Goal: Task Accomplishment & Management: Use online tool/utility

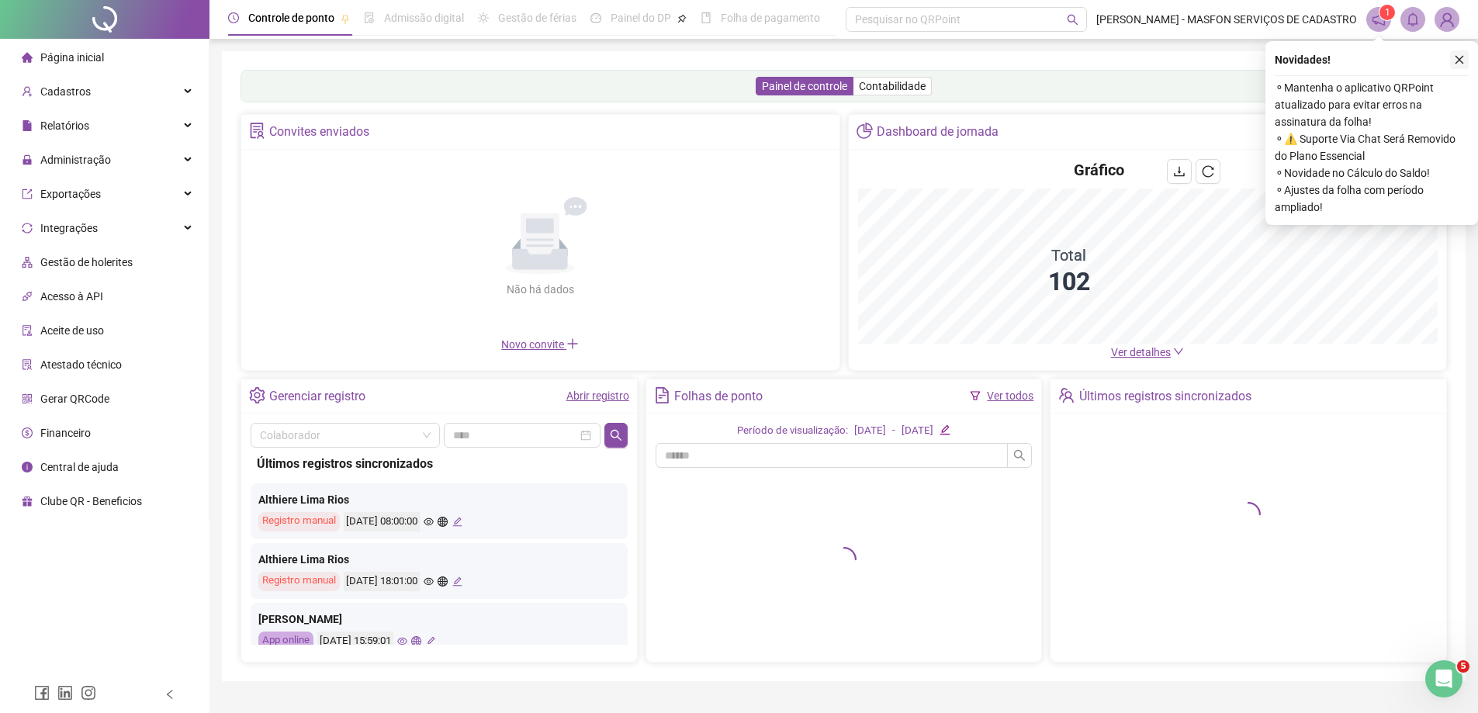
click at [1462, 64] on icon "close" at bounding box center [1459, 59] width 11 height 11
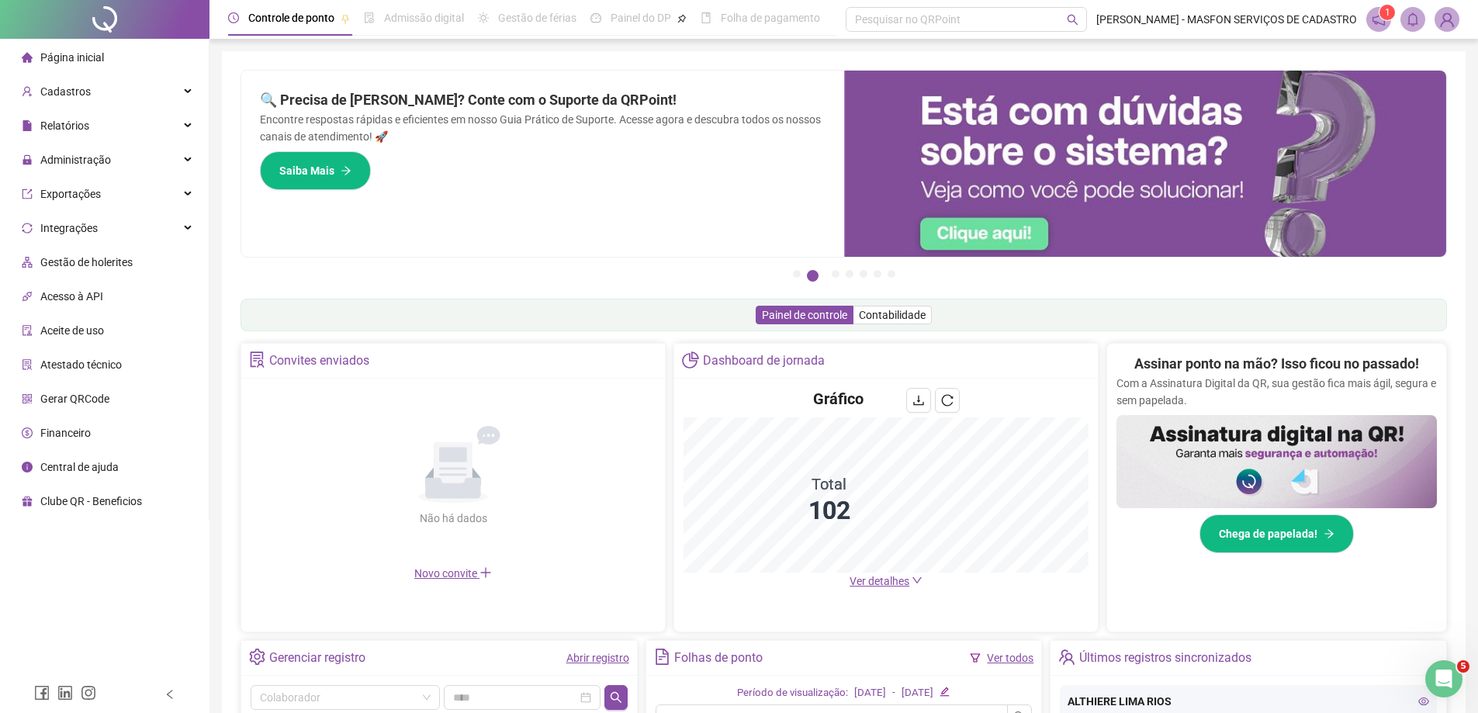
click at [128, 294] on li "Acesso à API" at bounding box center [104, 296] width 202 height 31
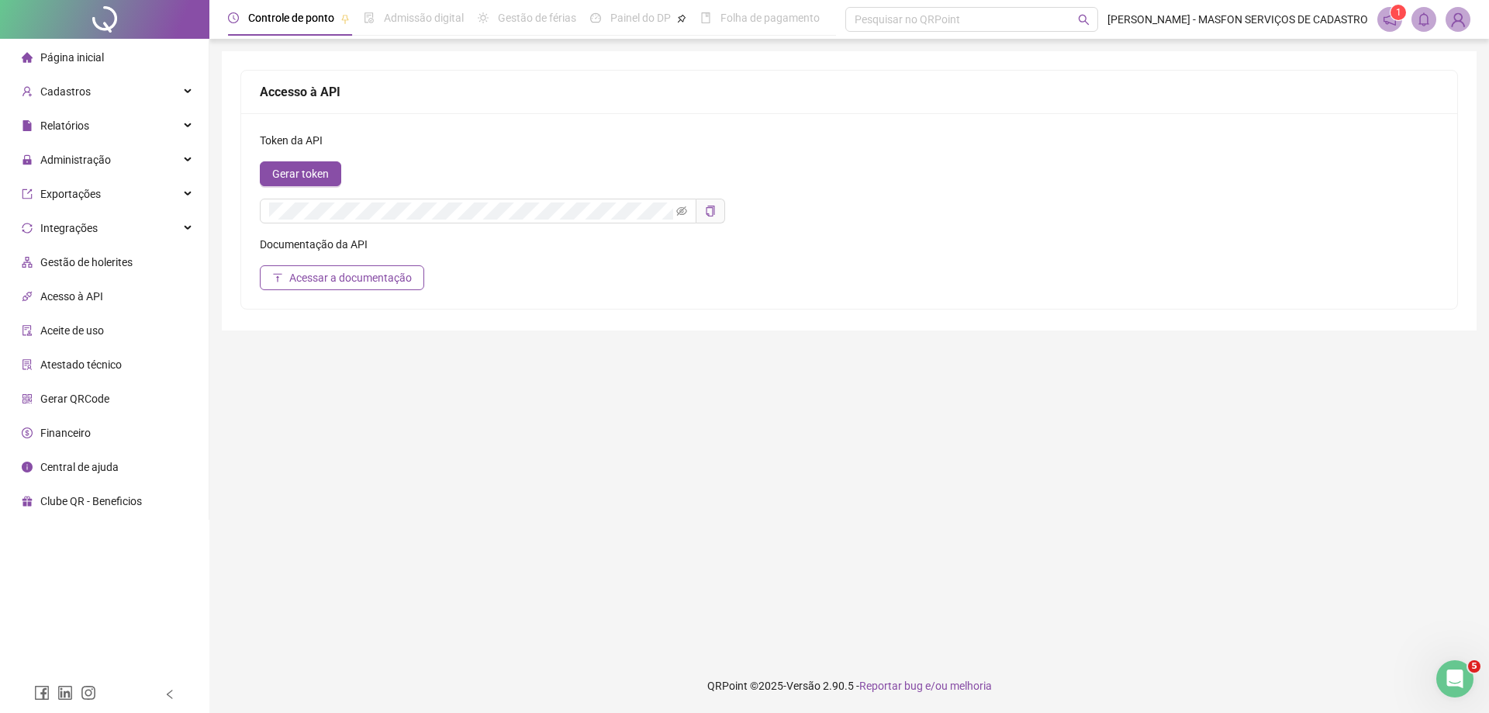
click at [140, 260] on li "Gestão de holerites" at bounding box center [104, 262] width 202 height 31
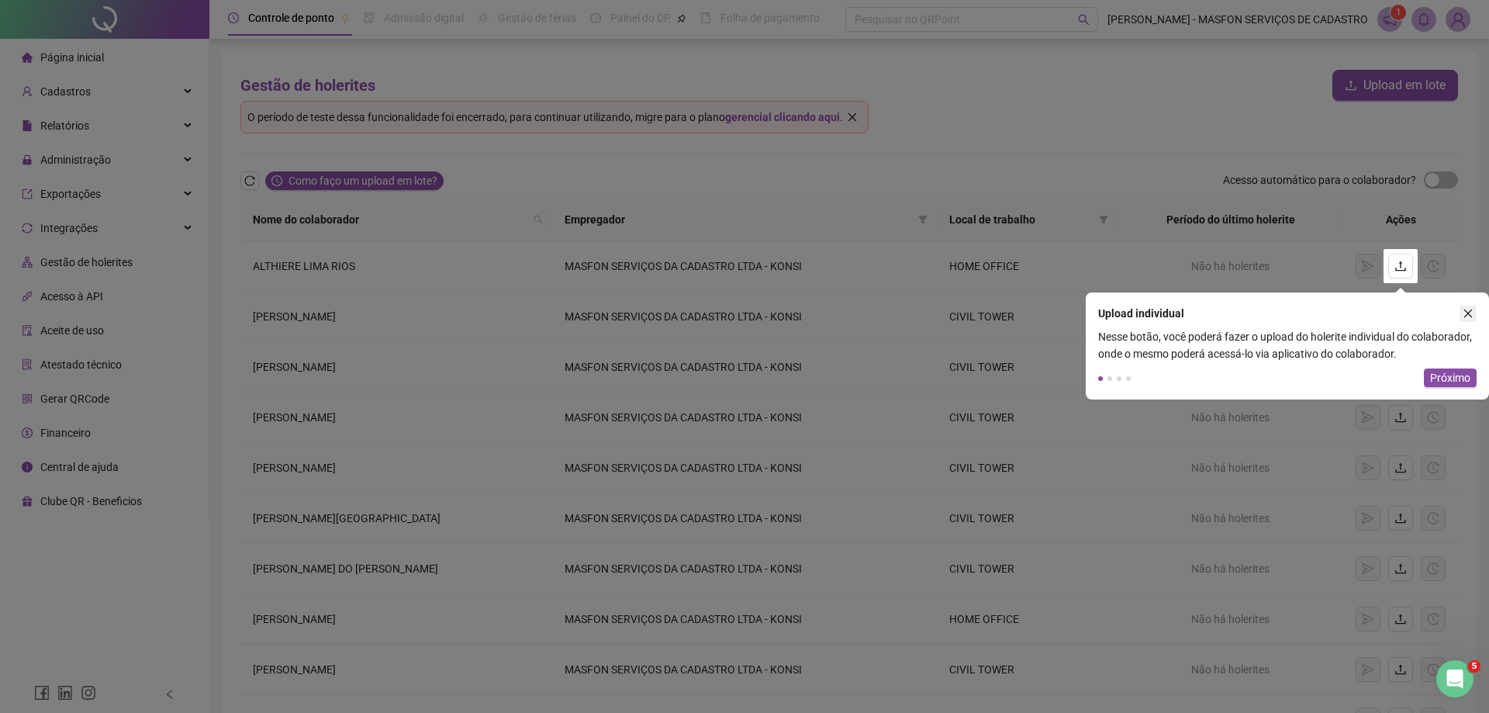
click at [1467, 308] on icon "close" at bounding box center [1468, 313] width 11 height 11
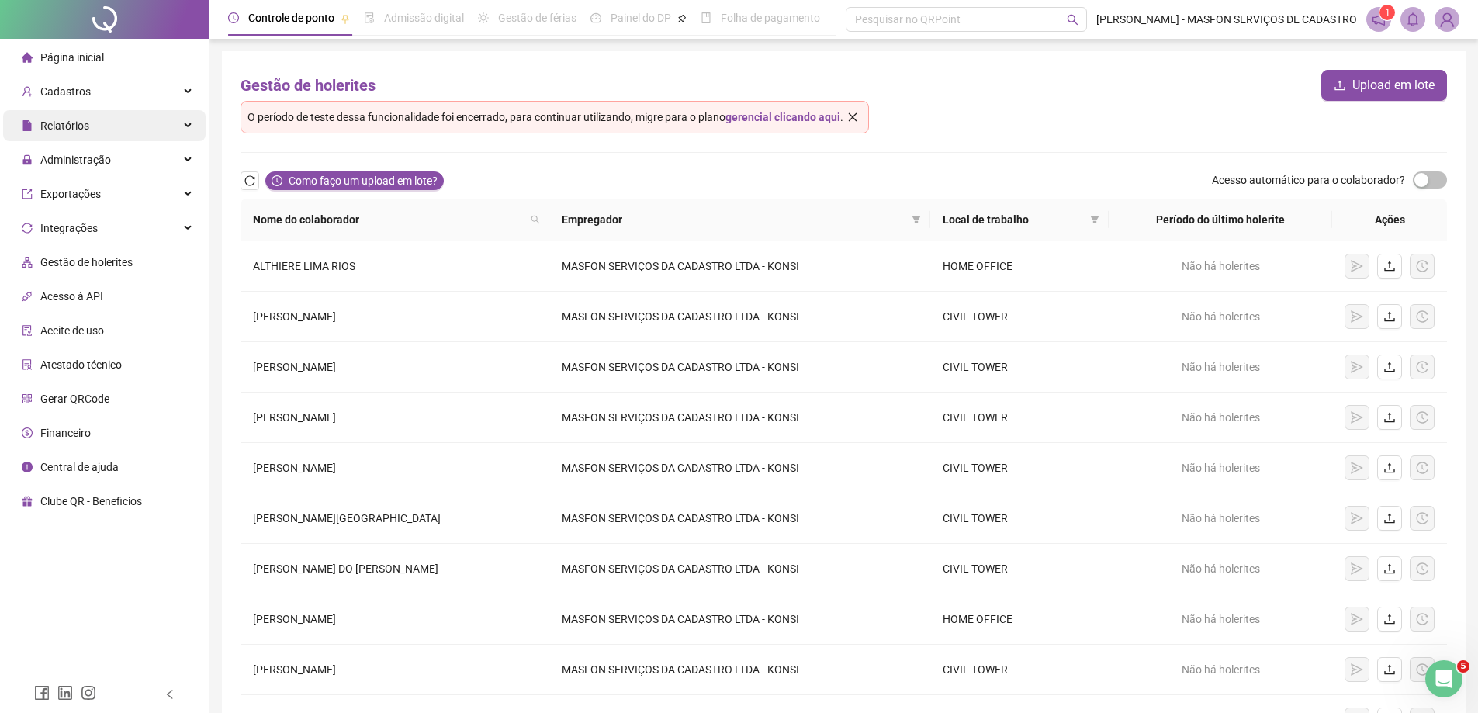
click at [111, 126] on div "Relatórios" at bounding box center [104, 125] width 202 height 31
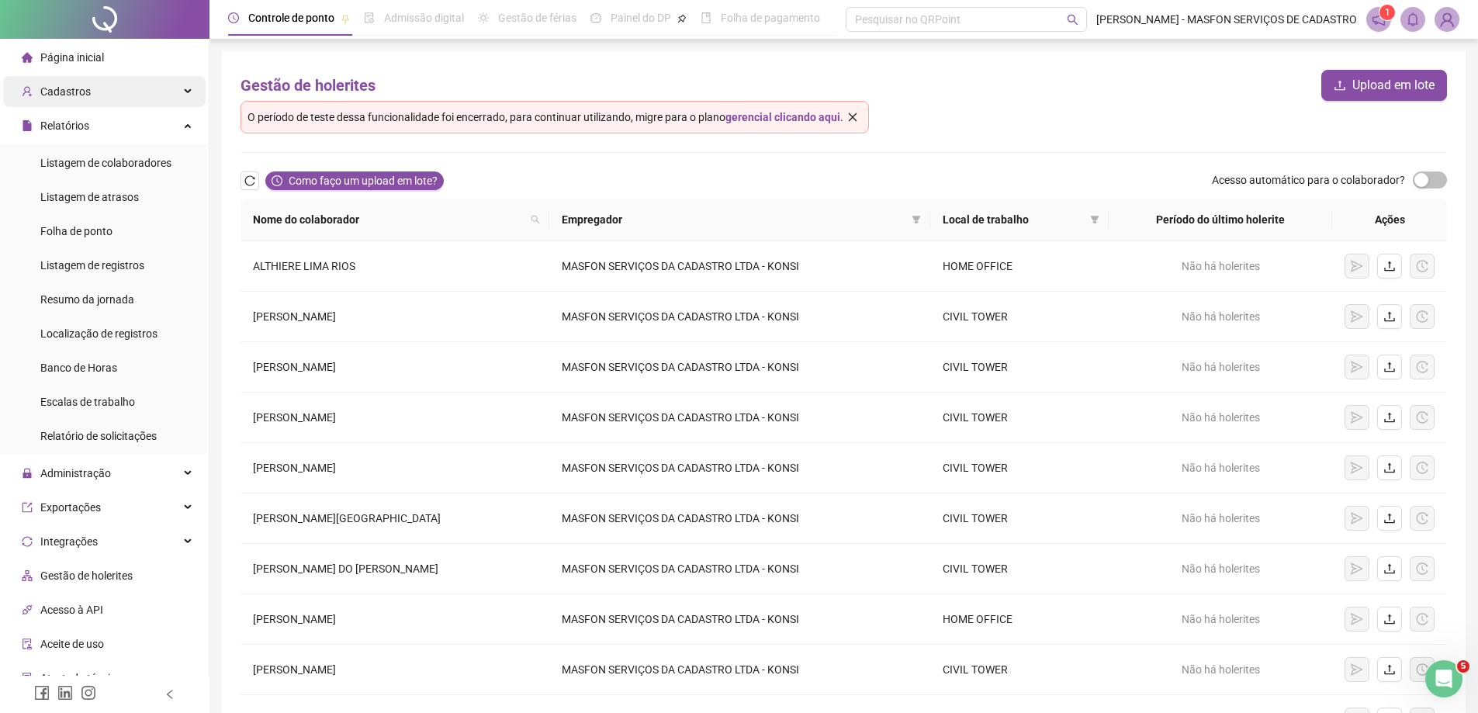
click at [128, 94] on div "Cadastros" at bounding box center [104, 91] width 202 height 31
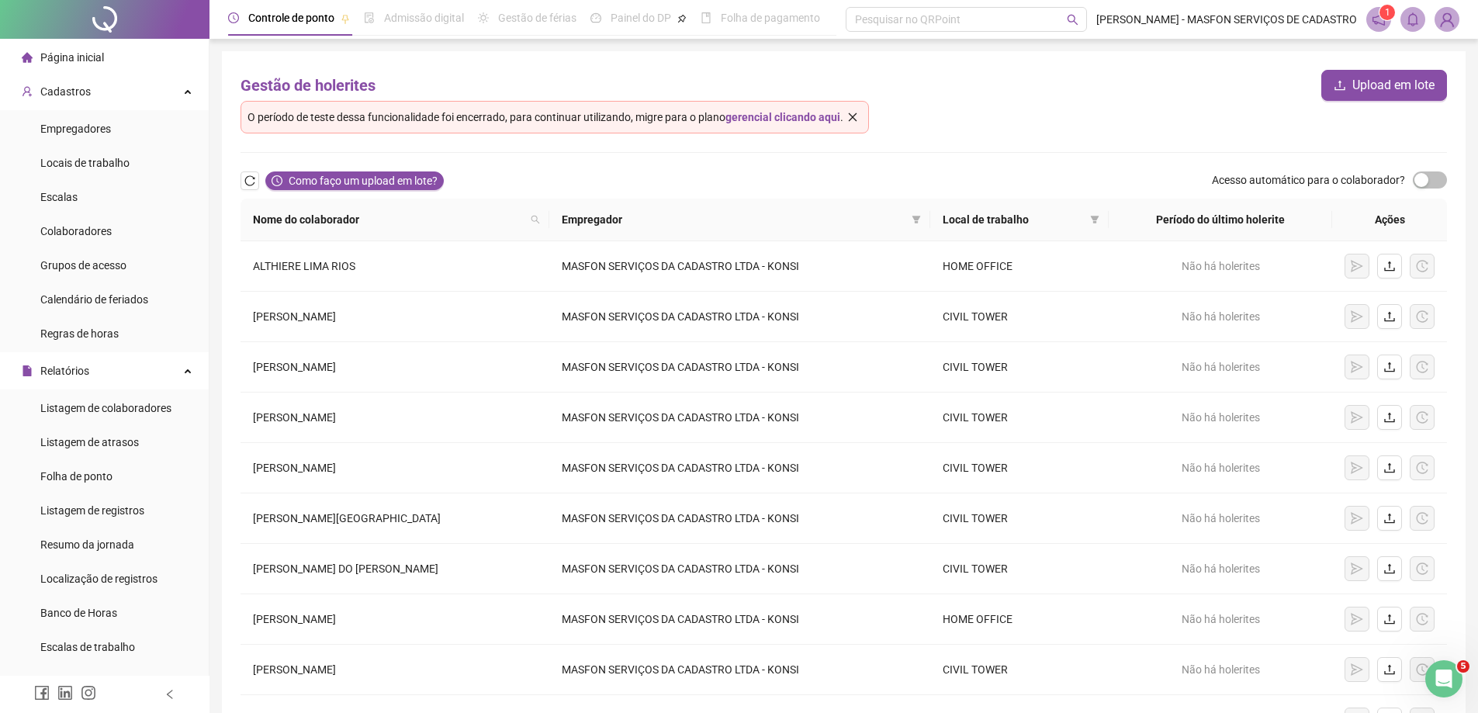
click at [121, 56] on li "Página inicial" at bounding box center [104, 57] width 202 height 31
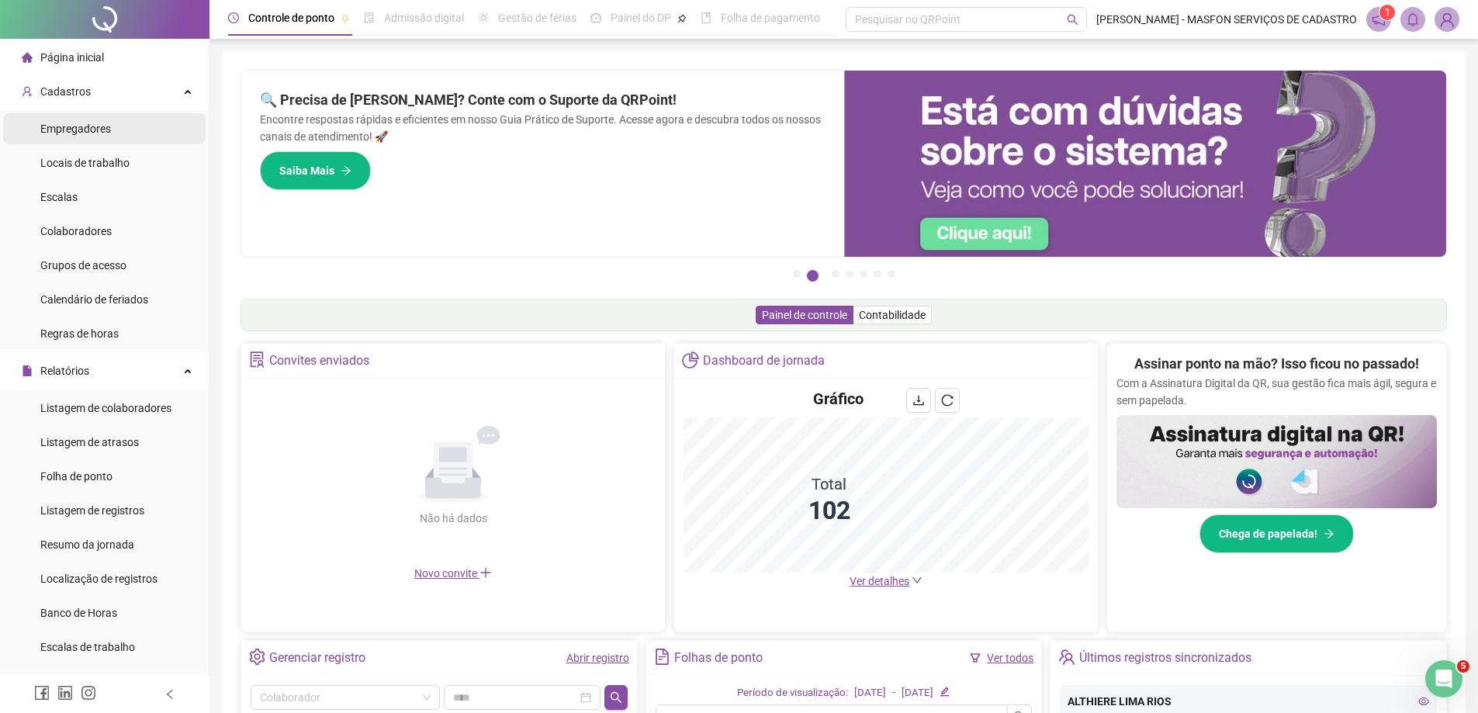
click at [133, 126] on li "Empregadores" at bounding box center [104, 128] width 202 height 31
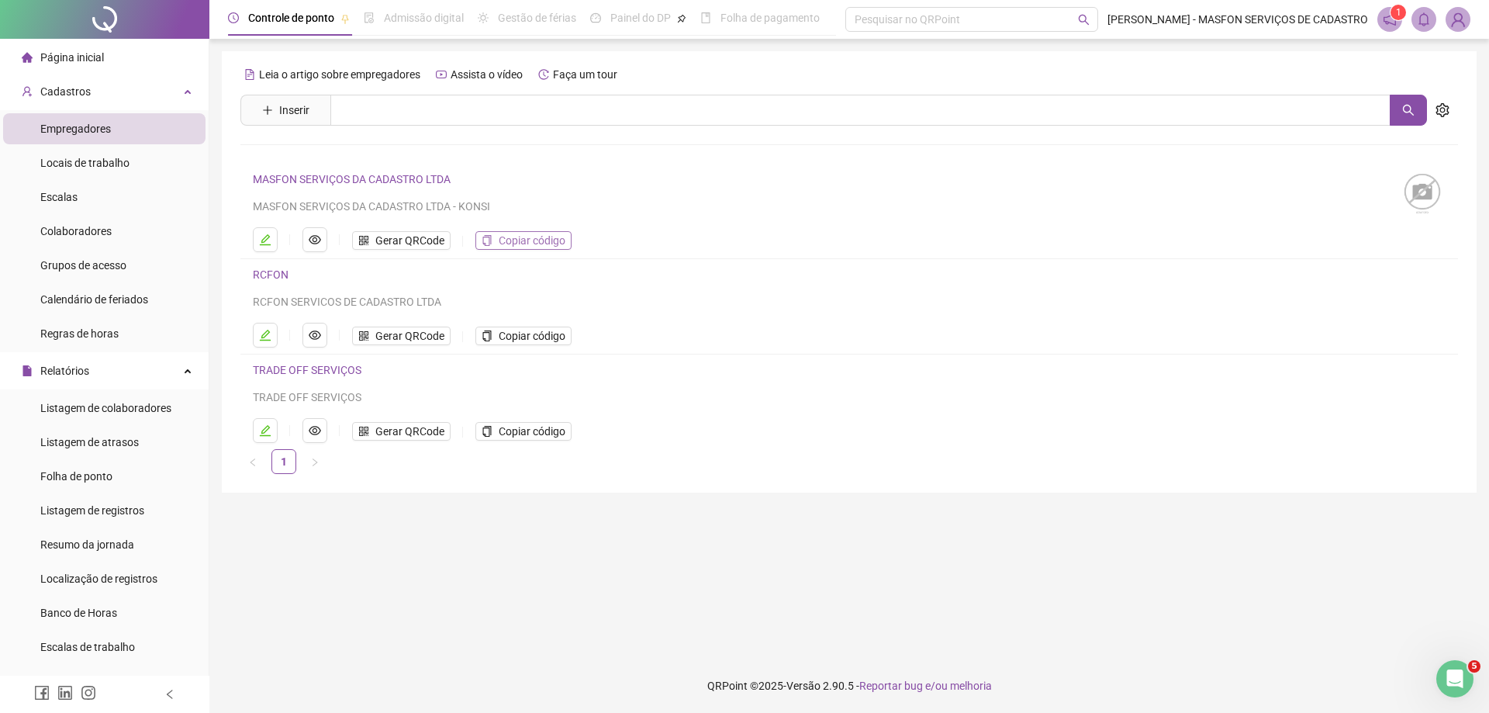
click at [551, 241] on span "Copiar código" at bounding box center [532, 240] width 67 height 17
